Goal: Task Accomplishment & Management: Manage account settings

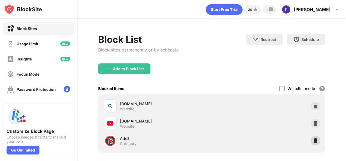
click at [311, 145] on div at bounding box center [315, 141] width 9 height 9
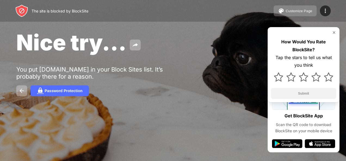
click at [277, 11] on button "Customize Page" at bounding box center [294, 10] width 43 height 11
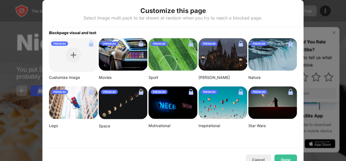
click at [21, 103] on div at bounding box center [173, 80] width 346 height 161
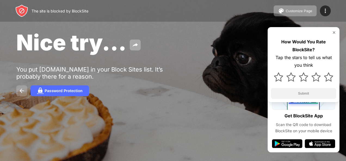
click at [24, 93] on img at bounding box center [21, 91] width 7 height 7
